Goal: Task Accomplishment & Management: Manage account settings

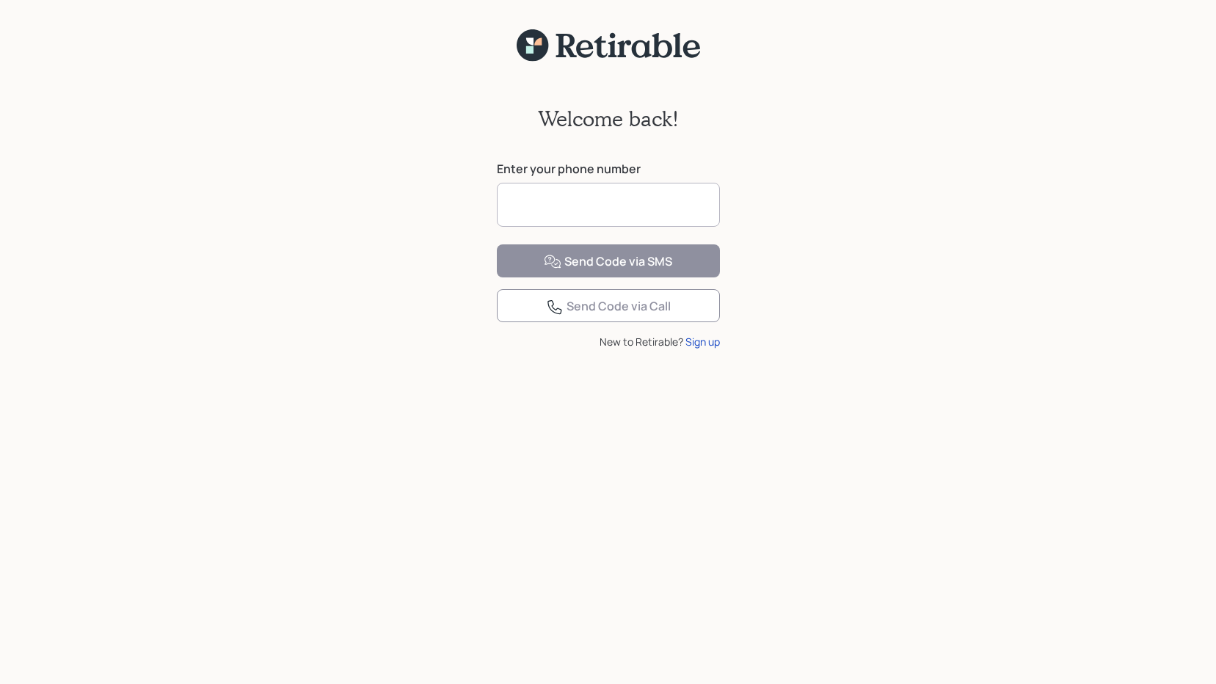
click at [549, 203] on input at bounding box center [608, 205] width 223 height 44
type input "**********"
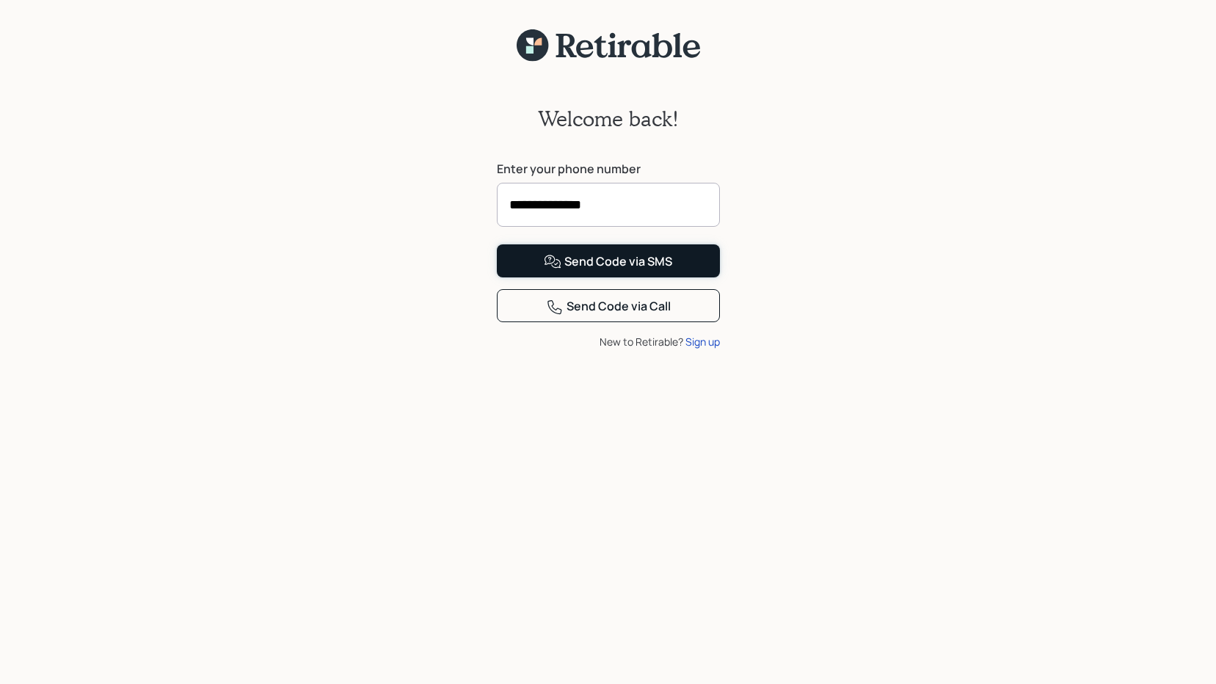
click at [590, 271] on div "Send Code via SMS" at bounding box center [608, 262] width 128 height 18
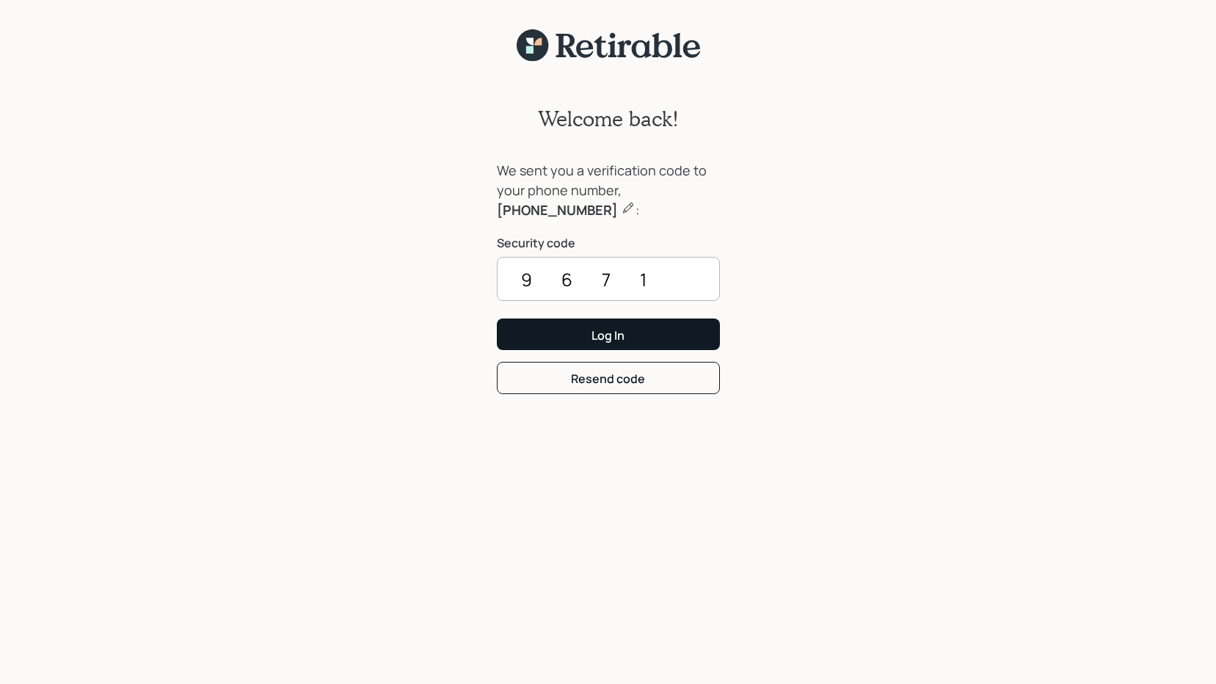
type input "9671"
click at [592, 339] on div "Log In" at bounding box center [607, 335] width 33 height 16
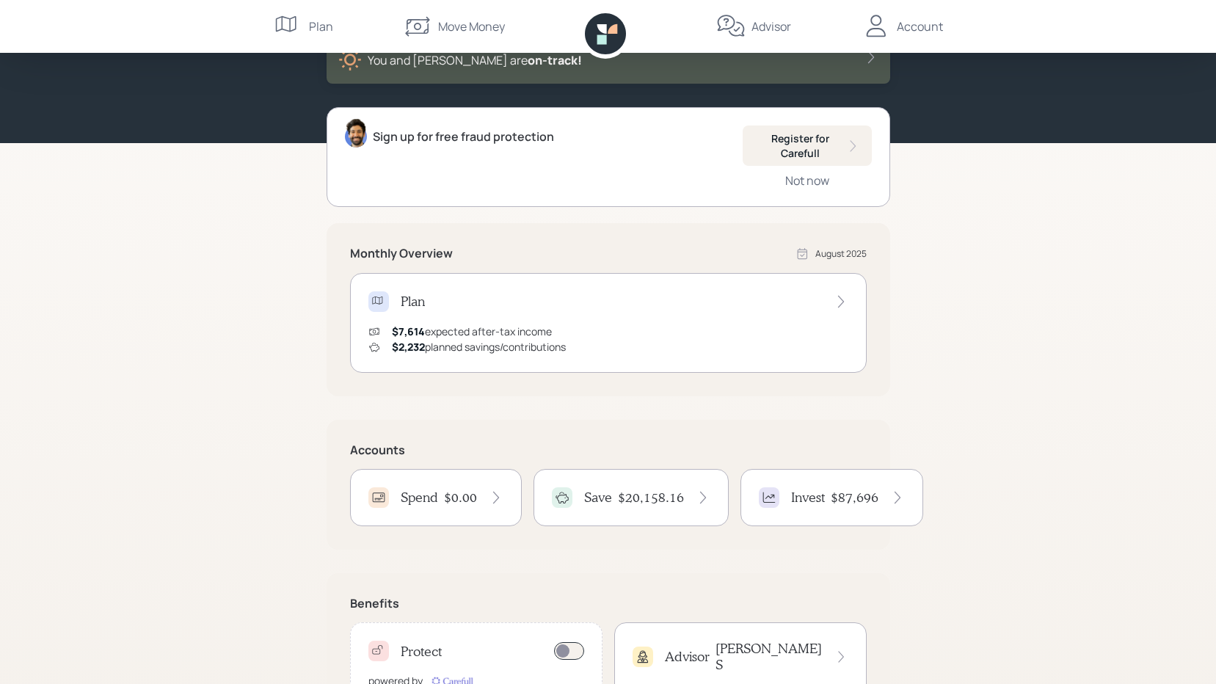
scroll to position [97, 0]
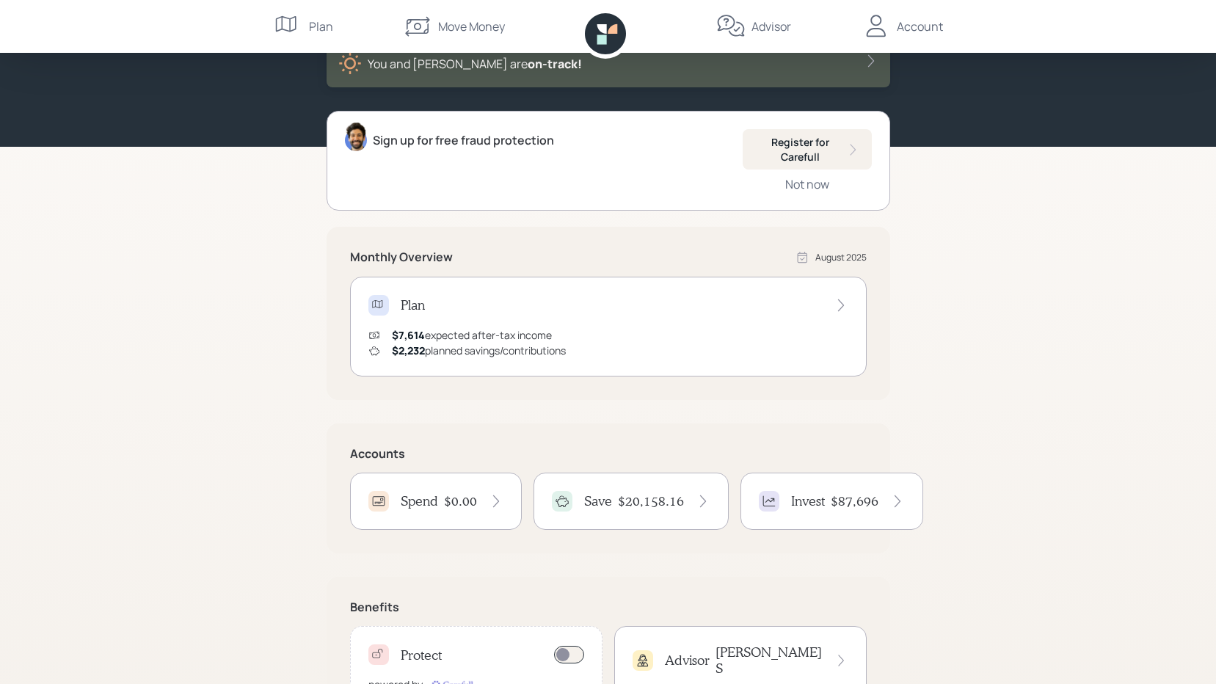
click at [673, 501] on h4 "$20,158.16" at bounding box center [651, 501] width 66 height 16
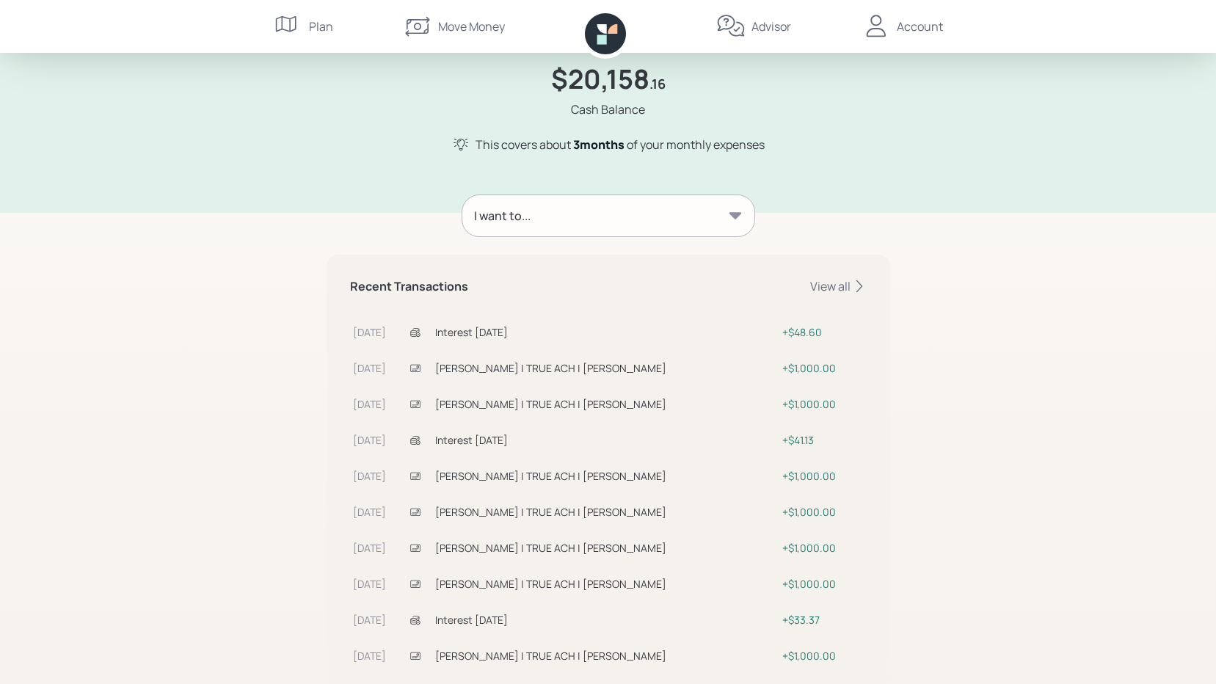
scroll to position [57, 0]
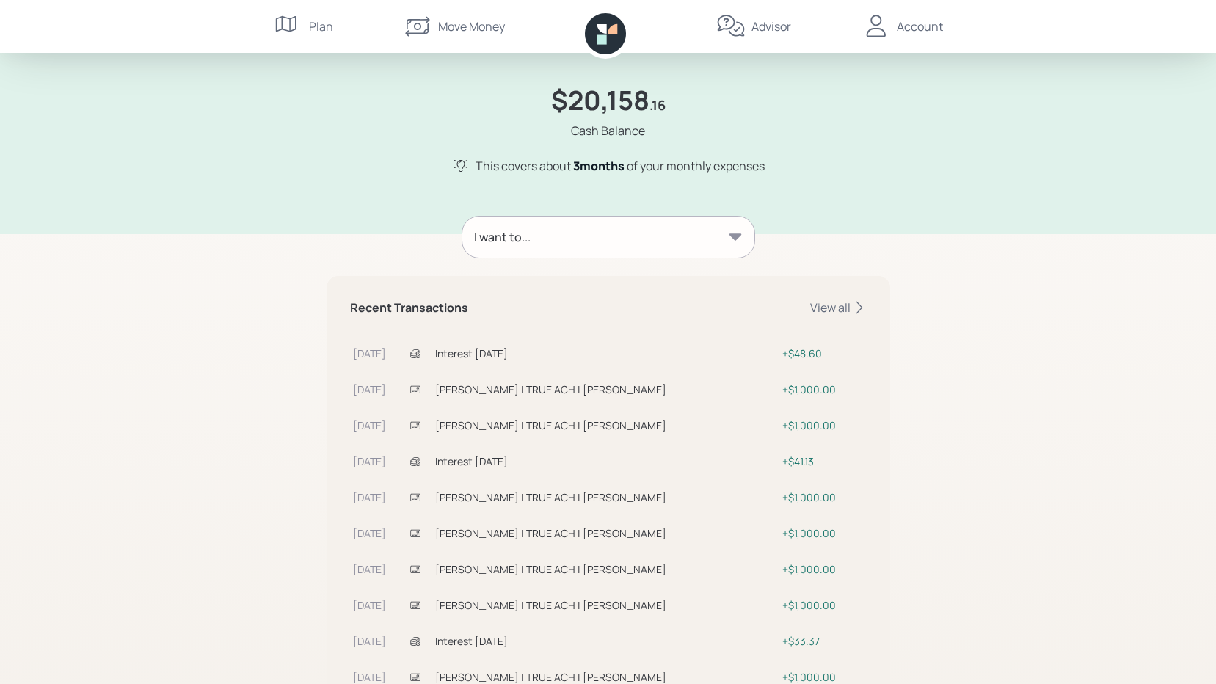
click at [729, 240] on icon at bounding box center [735, 237] width 15 height 15
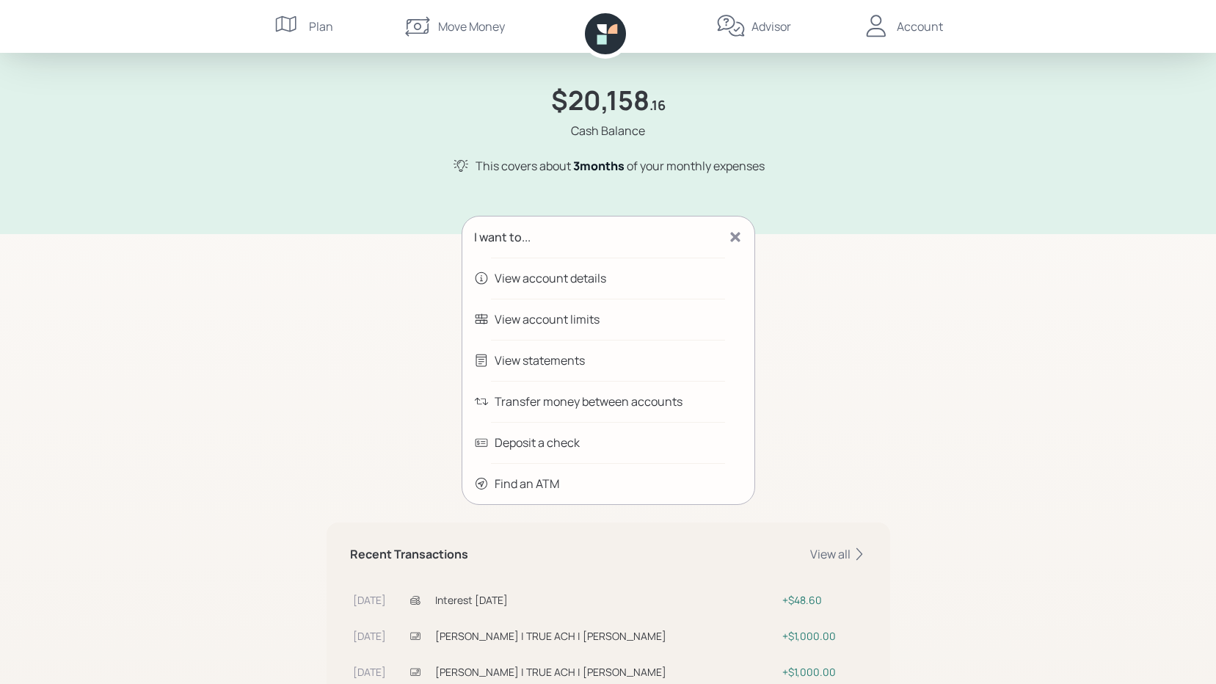
click at [807, 262] on div "I want to... View account details View account limits View statements Transfer …" at bounding box center [609, 589] width 564 height 747
click at [517, 489] on div "Find an ATM" at bounding box center [527, 484] width 65 height 18
